Goal: Transaction & Acquisition: Purchase product/service

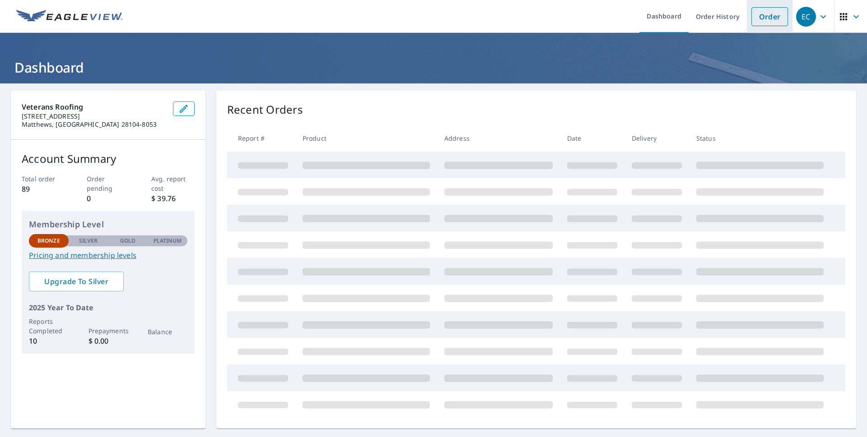
click at [765, 14] on link "Order" at bounding box center [769, 16] width 37 height 19
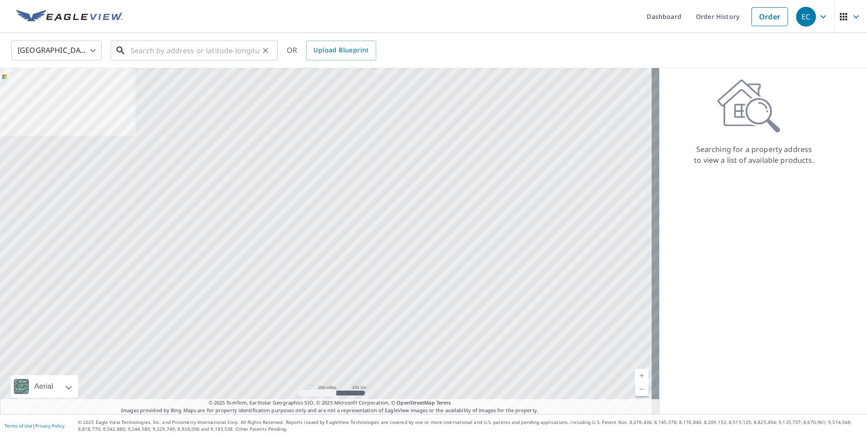
click at [184, 49] on input "text" at bounding box center [194, 50] width 129 height 25
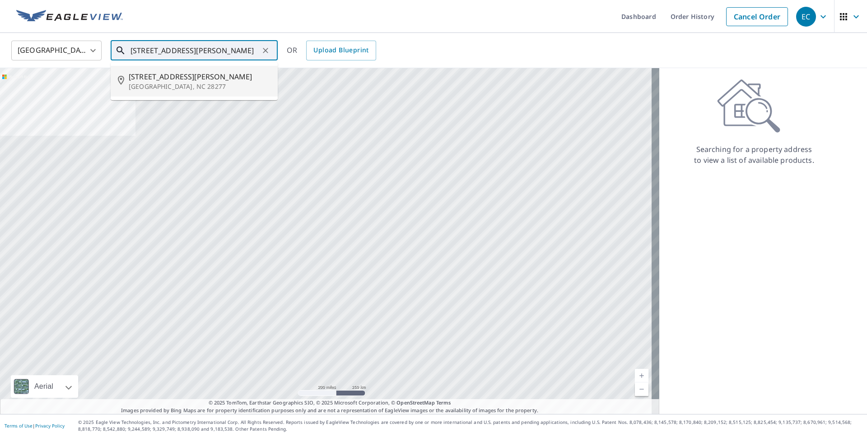
click at [168, 82] on p "[GEOGRAPHIC_DATA], NC 28277" at bounding box center [200, 86] width 142 height 9
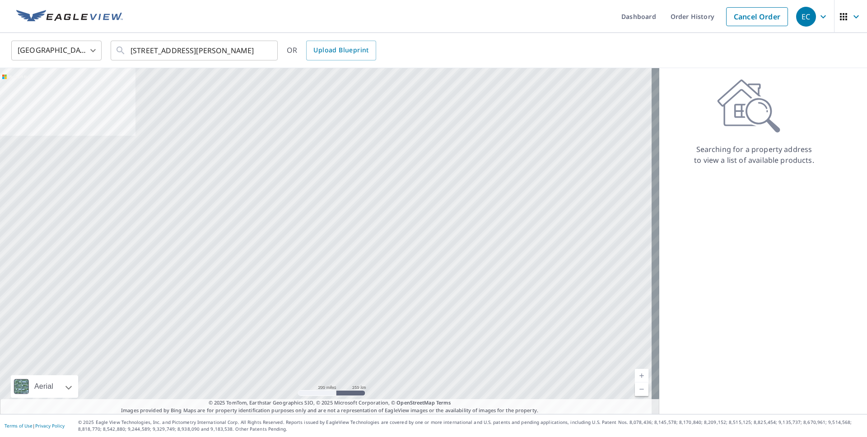
type input "[STREET_ADDRESS][PERSON_NAME]"
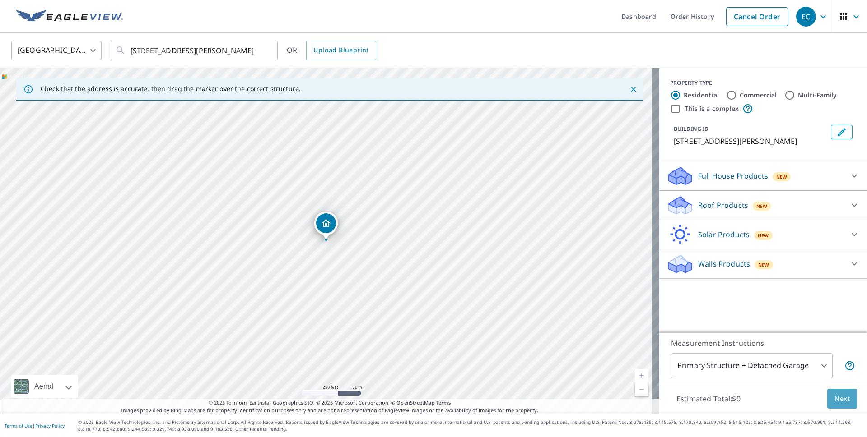
click at [837, 400] on span "Next" at bounding box center [841, 399] width 15 height 11
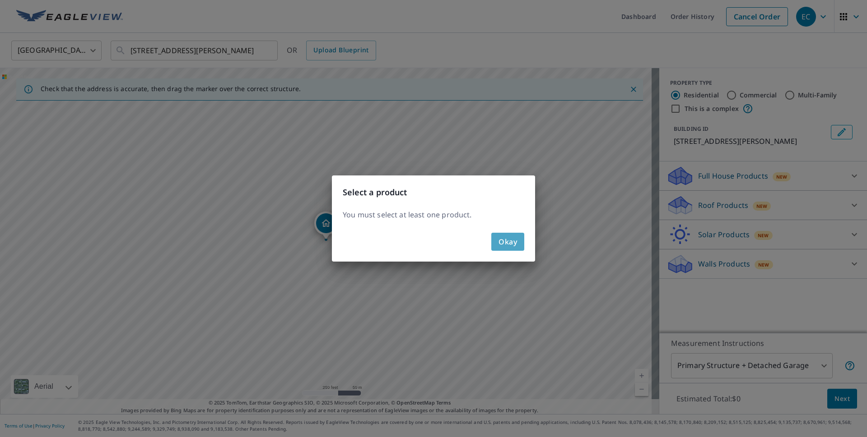
click at [508, 245] on span "Okay" at bounding box center [507, 242] width 19 height 13
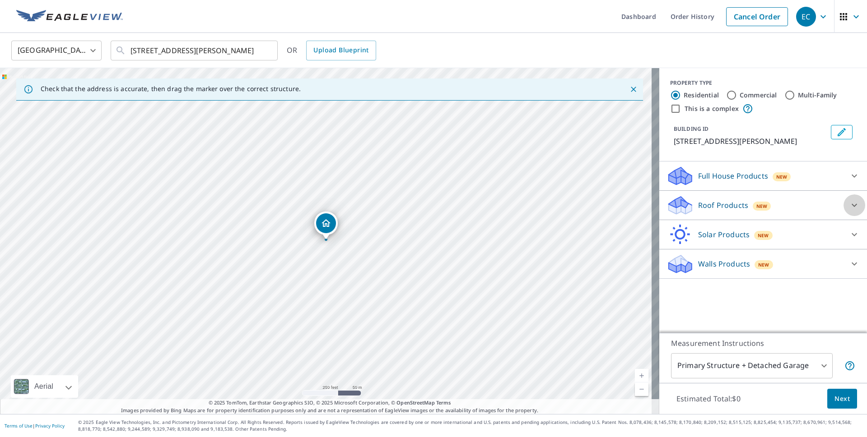
click at [849, 211] on icon at bounding box center [854, 205] width 11 height 11
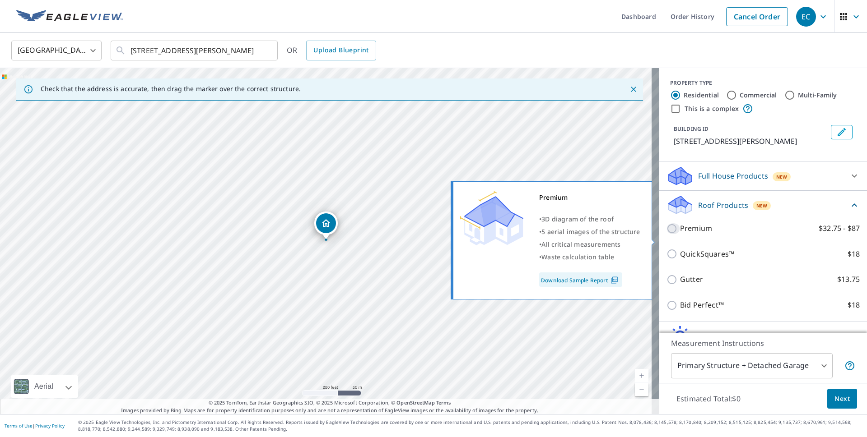
click at [666, 234] on input "Premium $32.75 - $87" at bounding box center [673, 228] width 14 height 11
checkbox input "true"
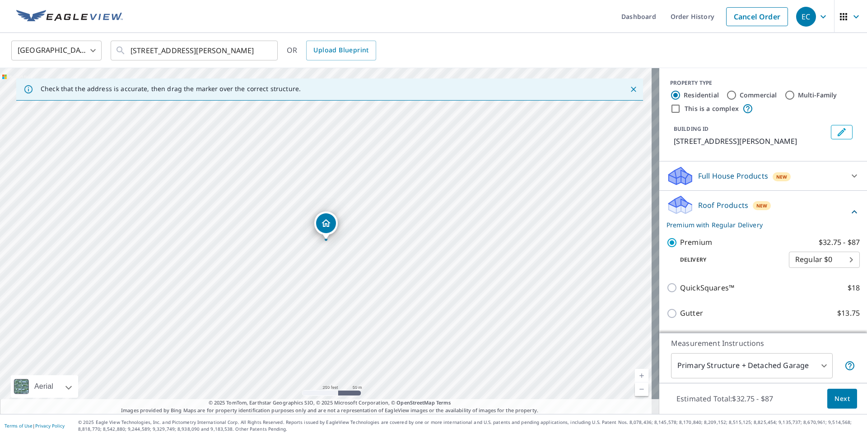
click at [835, 399] on span "Next" at bounding box center [841, 399] width 15 height 11
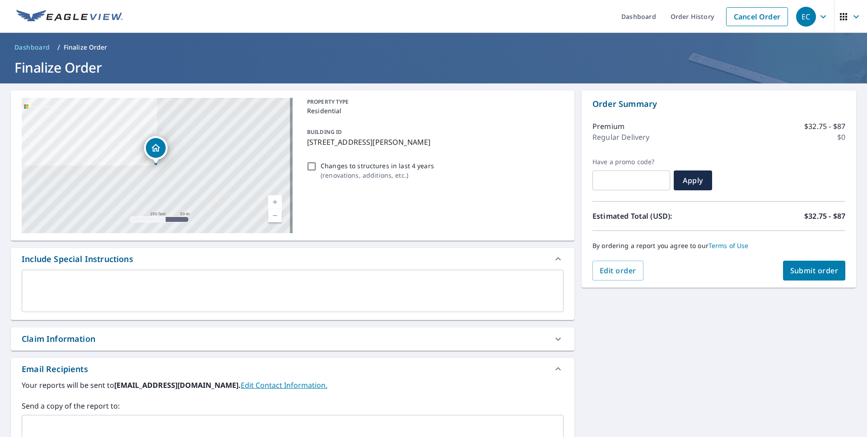
click at [808, 269] on span "Submit order" at bounding box center [814, 271] width 48 height 10
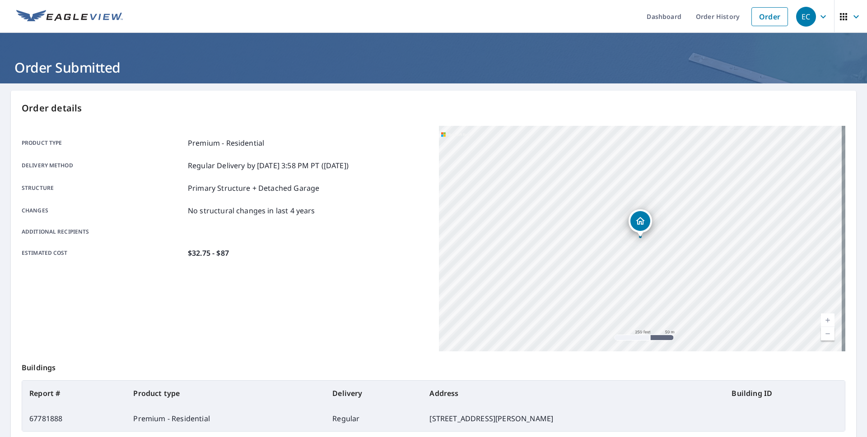
scroll to position [94, 0]
